Goal: Task Accomplishment & Management: Use online tool/utility

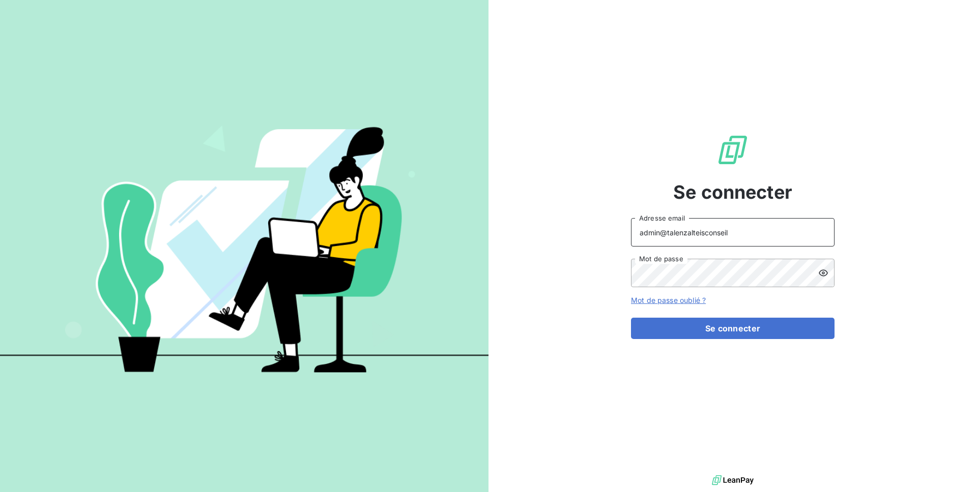
drag, startPoint x: 723, startPoint y: 233, endPoint x: 697, endPoint y: 230, distance: 26.2
click at [697, 230] on input "admin@talenzalteisconseil" at bounding box center [732, 232] width 203 height 28
drag, startPoint x: 741, startPoint y: 234, endPoint x: 668, endPoint y: 235, distance: 72.2
click at [668, 235] on input "admin@talenzalteisconseil" at bounding box center [732, 232] width 203 height 28
type input "admin@3CR"
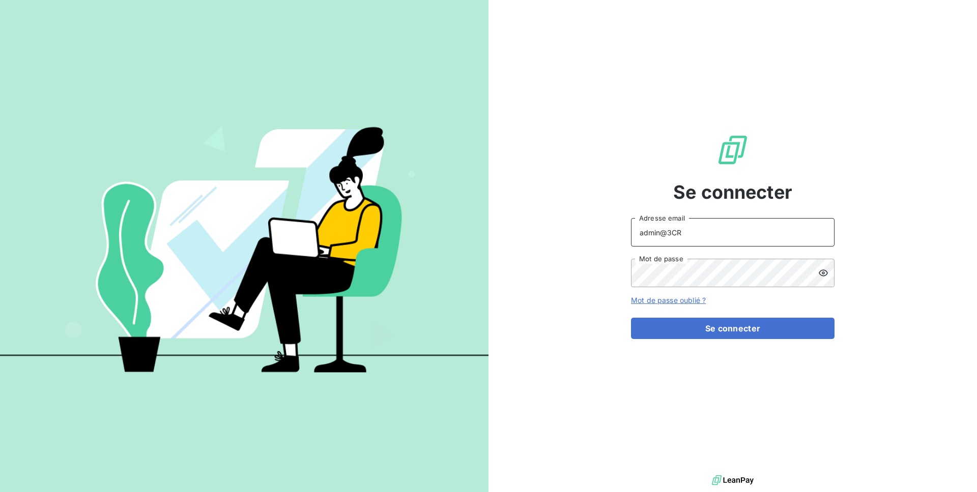
click at [631, 318] on button "Se connecter" at bounding box center [732, 328] width 203 height 21
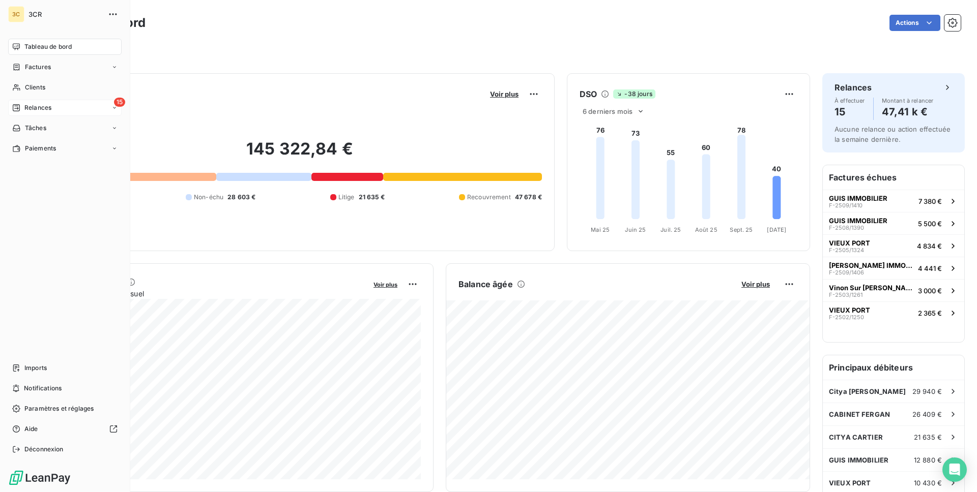
click at [52, 110] on div "15 Relances" at bounding box center [64, 108] width 113 height 16
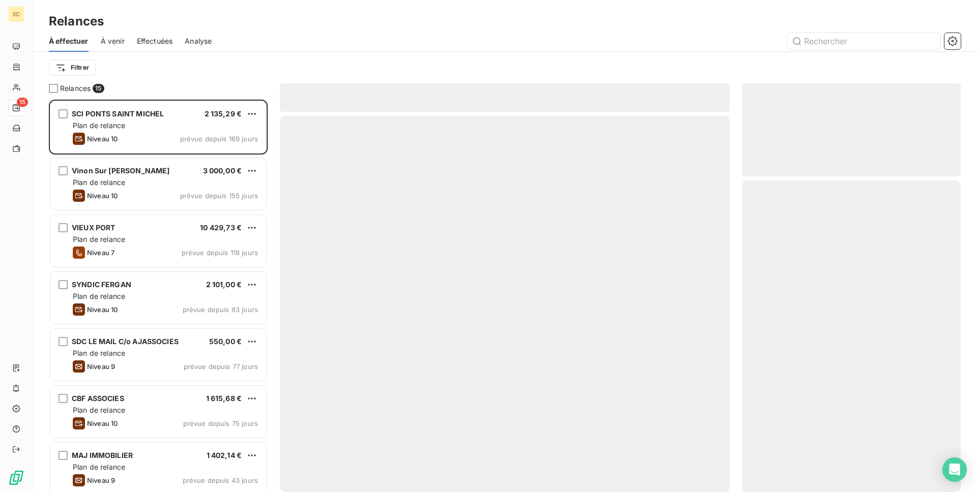
scroll to position [393, 219]
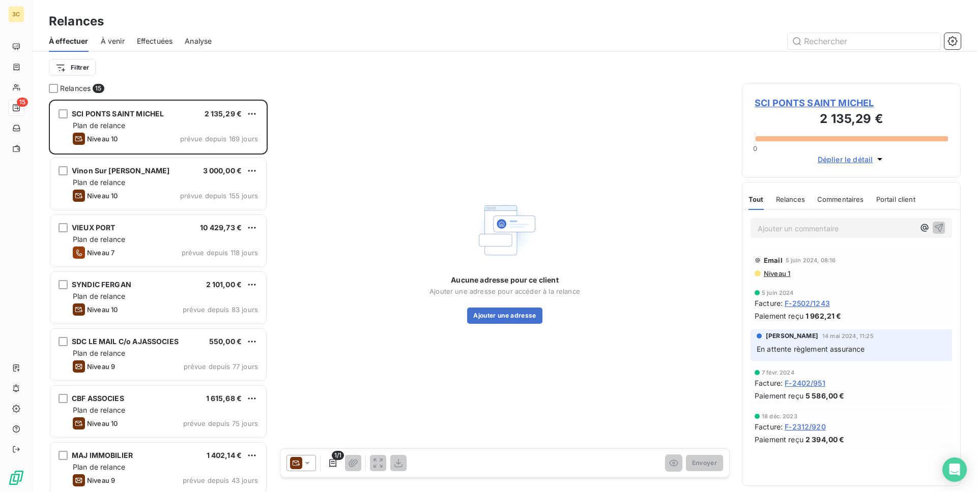
click at [145, 41] on span "Effectuées" at bounding box center [155, 41] width 36 height 10
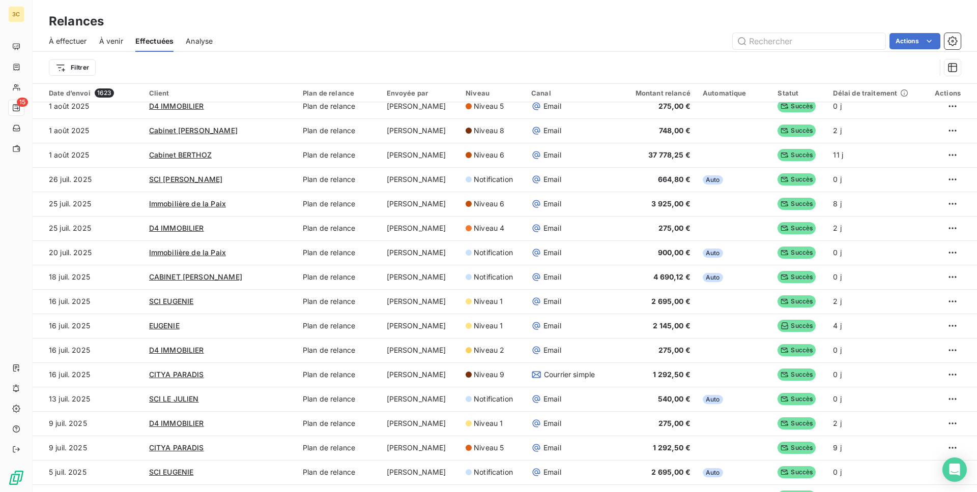
scroll to position [391, 0]
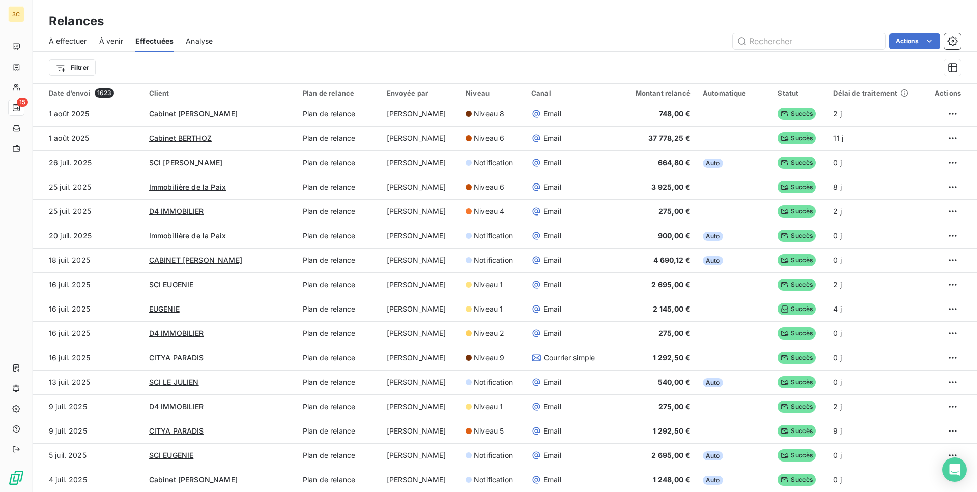
click at [196, 42] on span "Analyse" at bounding box center [199, 41] width 27 height 10
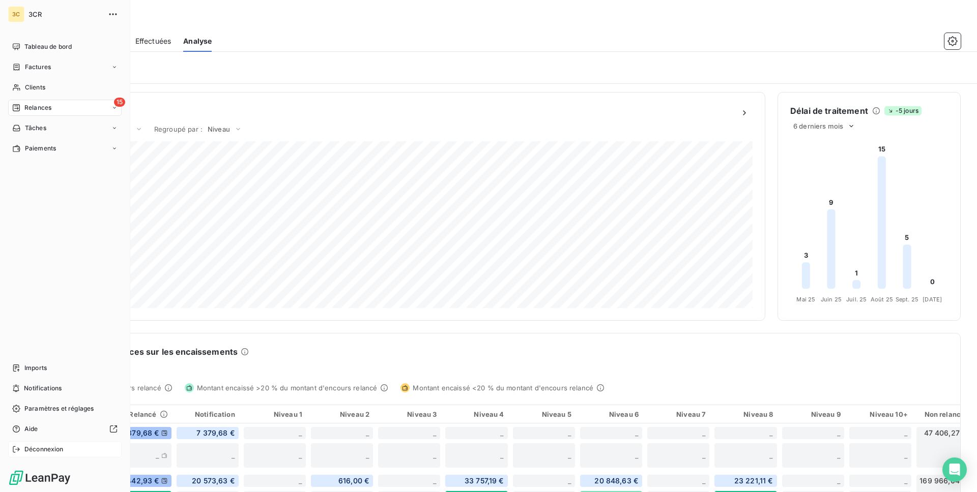
click at [45, 447] on span "Déconnexion" at bounding box center [43, 449] width 39 height 9
